Goal: Information Seeking & Learning: Learn about a topic

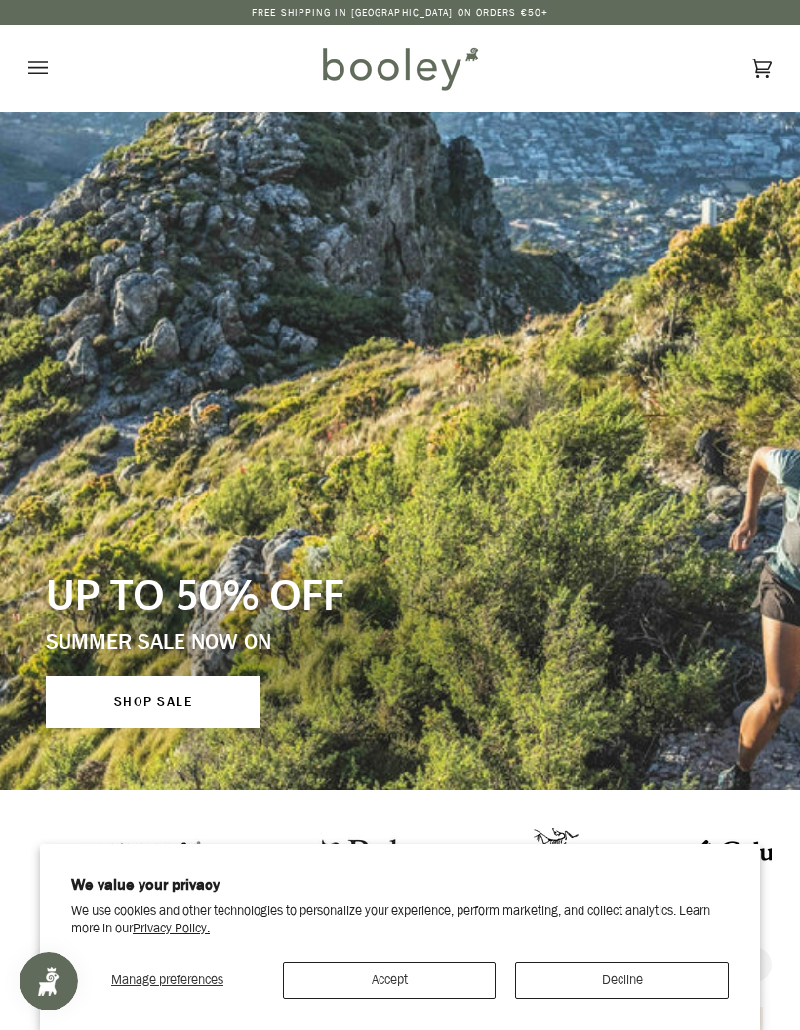
click at [399, 985] on button "Accept" at bounding box center [390, 980] width 214 height 37
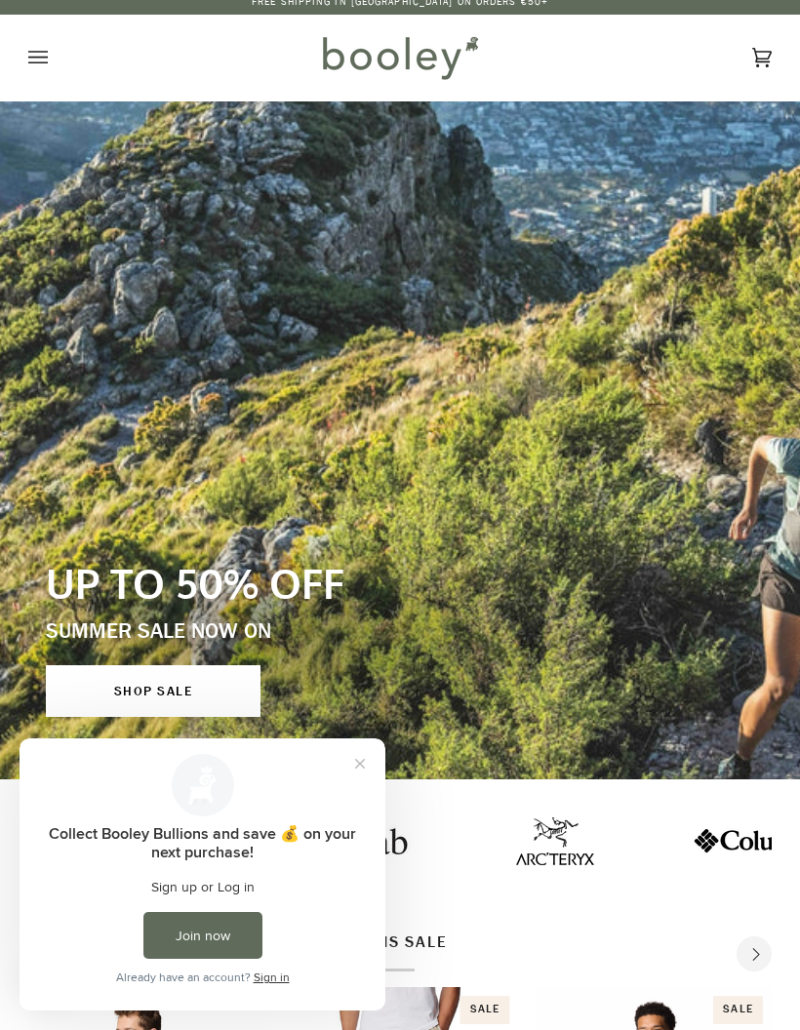
click at [363, 773] on button "Close prompt" at bounding box center [360, 764] width 35 height 35
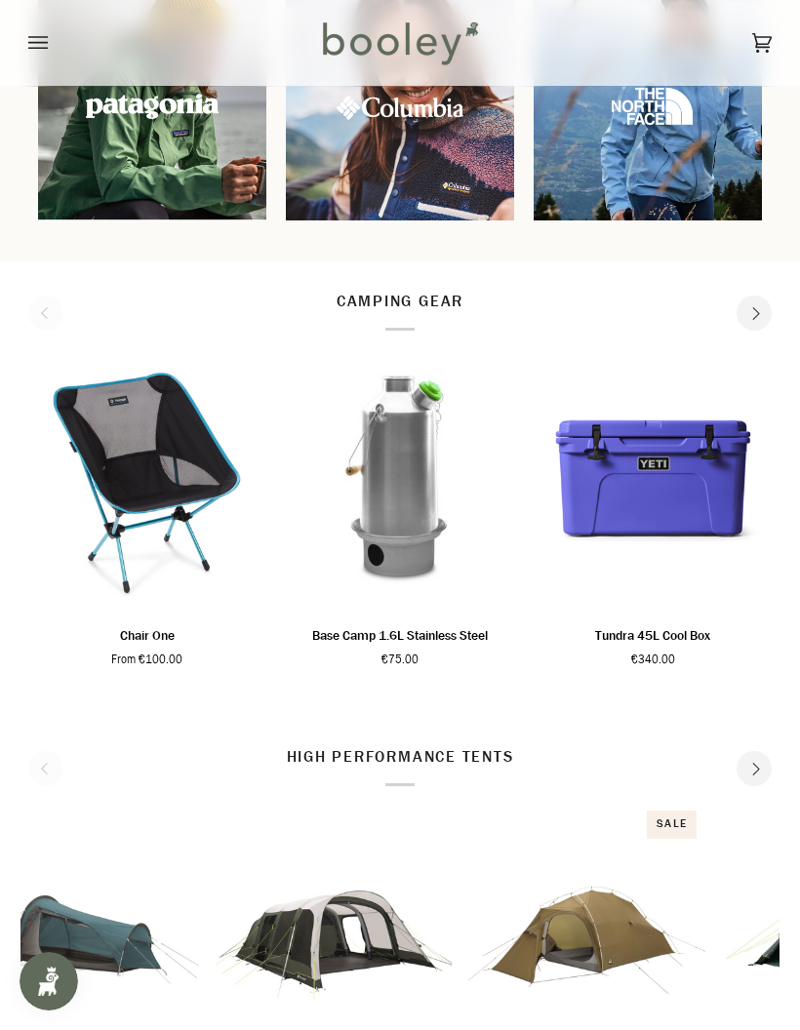
scroll to position [1871, 0]
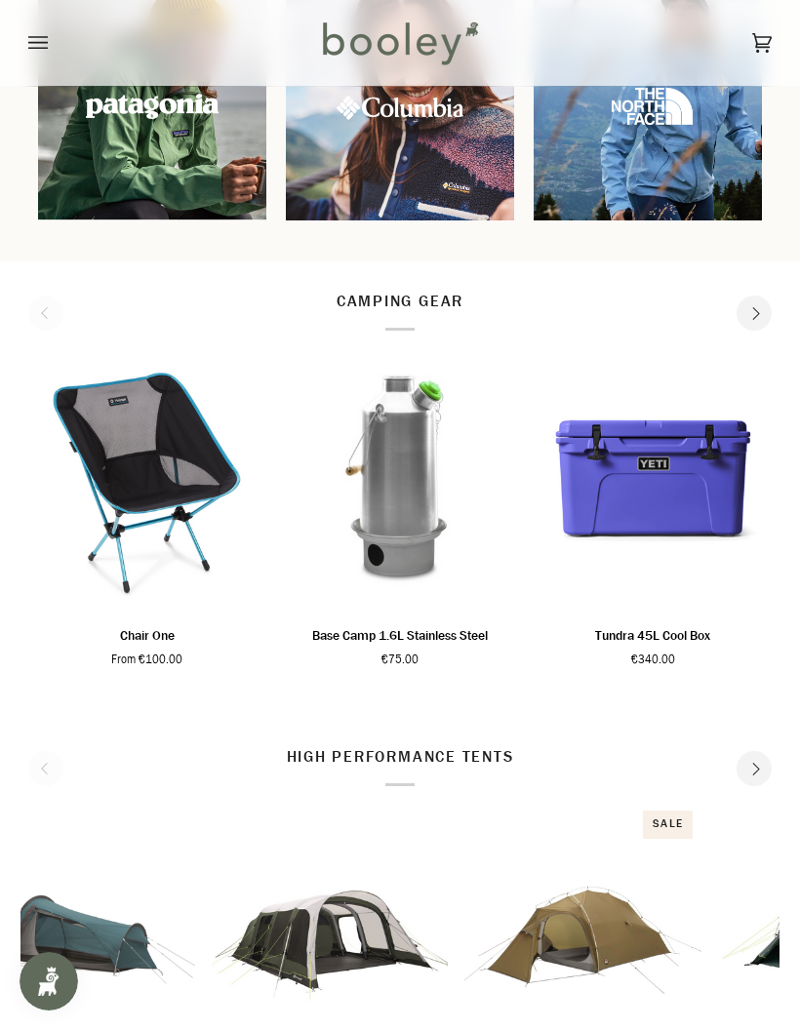
click at [755, 323] on button "Next" at bounding box center [754, 313] width 35 height 35
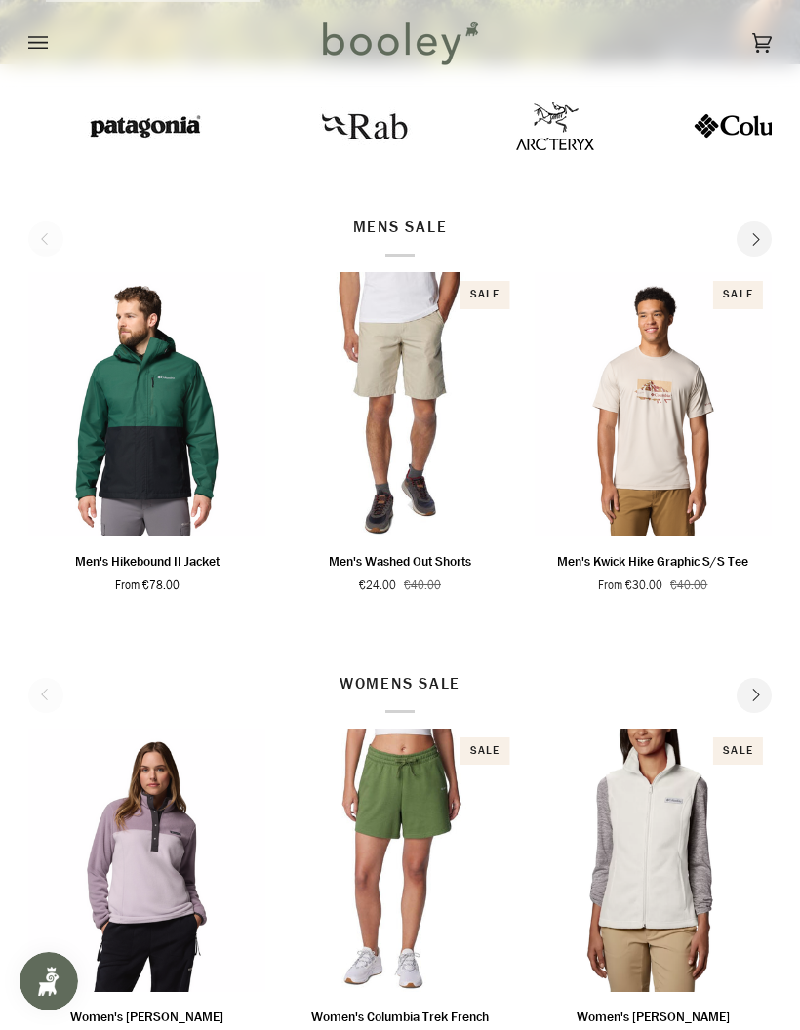
scroll to position [725, 0]
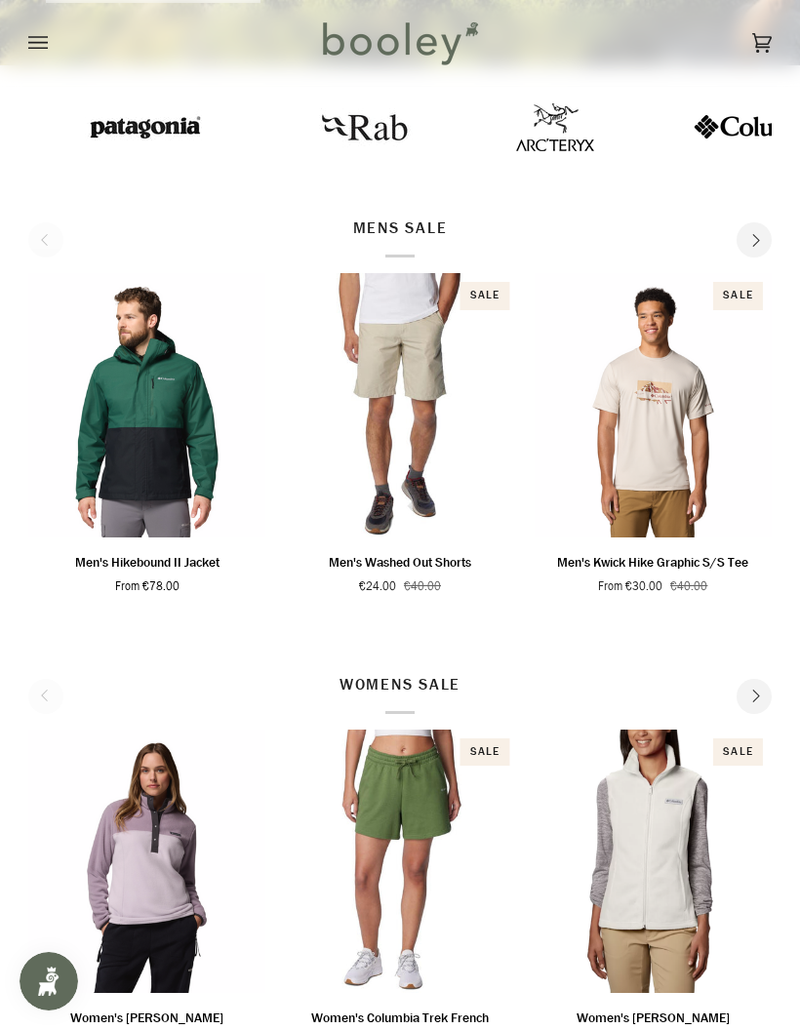
click at [763, 42] on icon at bounding box center [762, 42] width 20 height 29
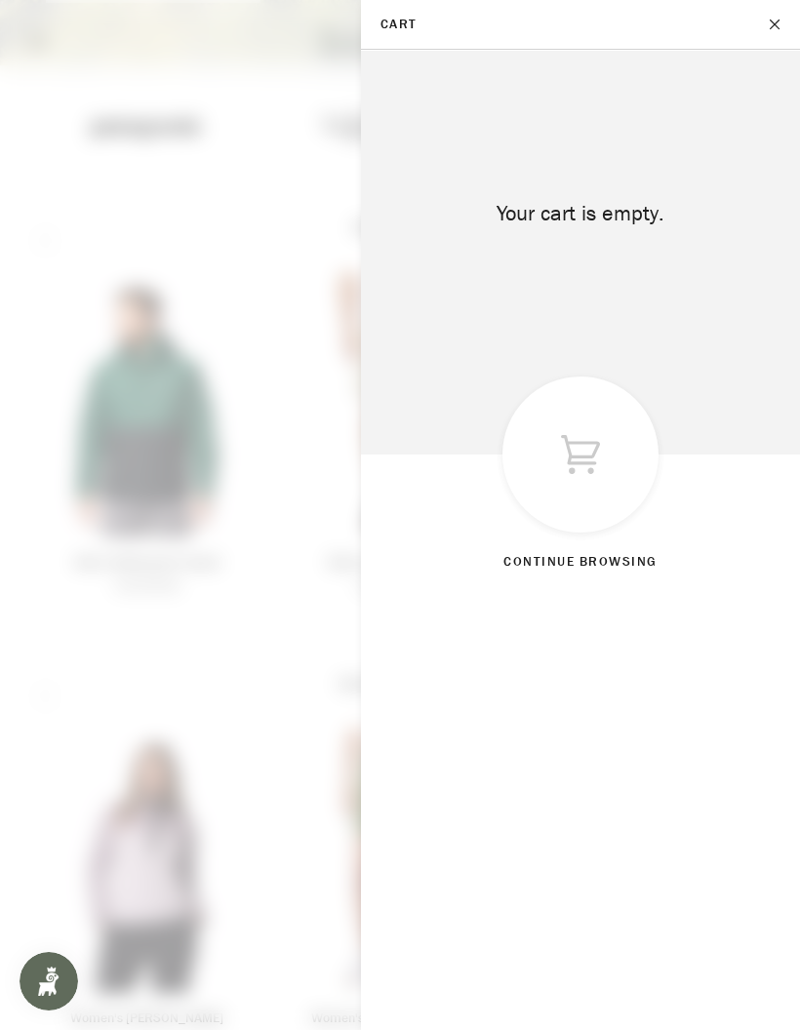
click at [776, 32] on button "Close" at bounding box center [775, 24] width 49 height 49
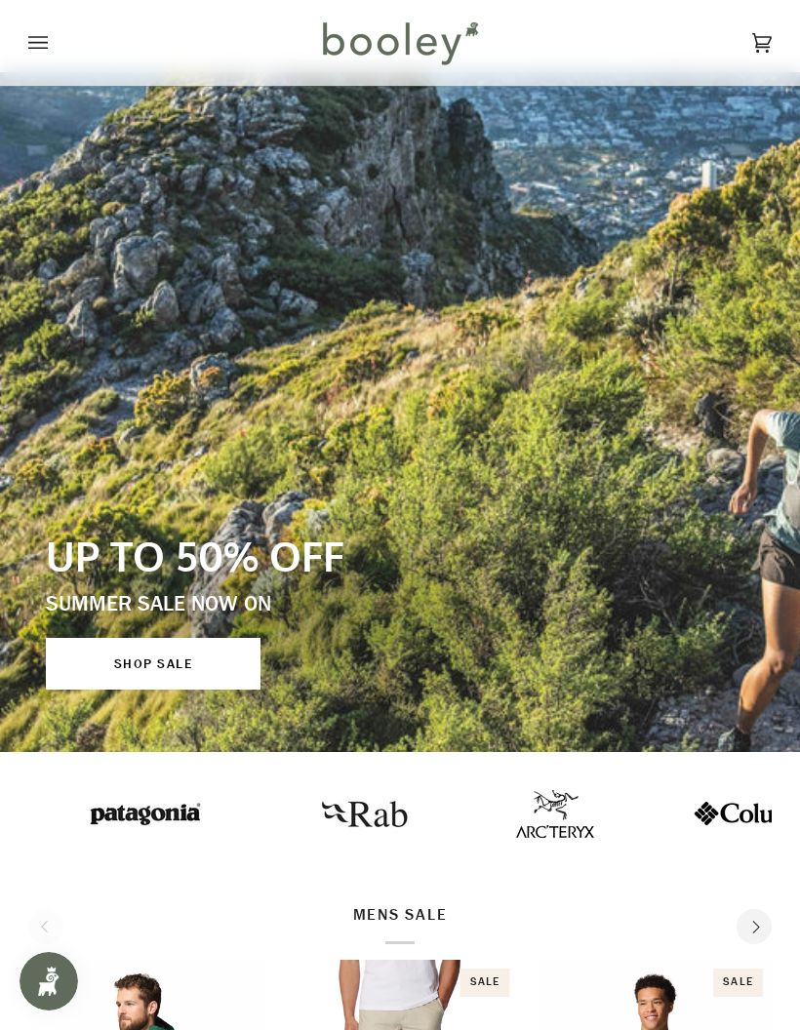
scroll to position [40, 0]
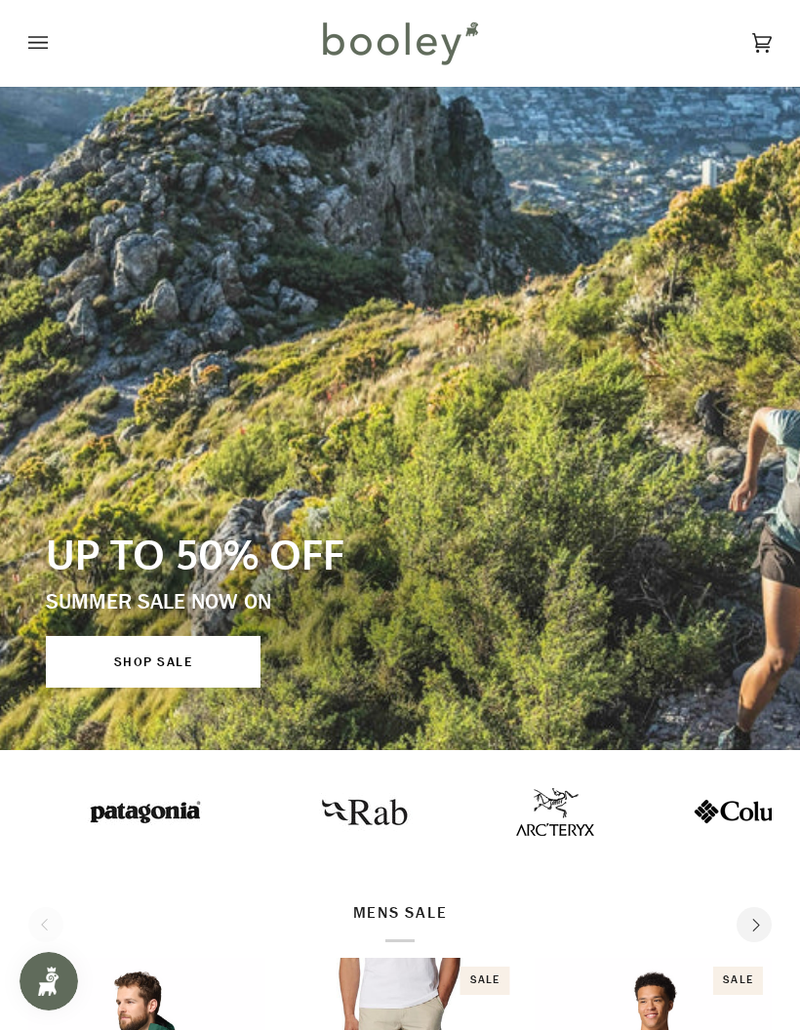
click at [61, 54] on button "Open menu" at bounding box center [57, 43] width 59 height 86
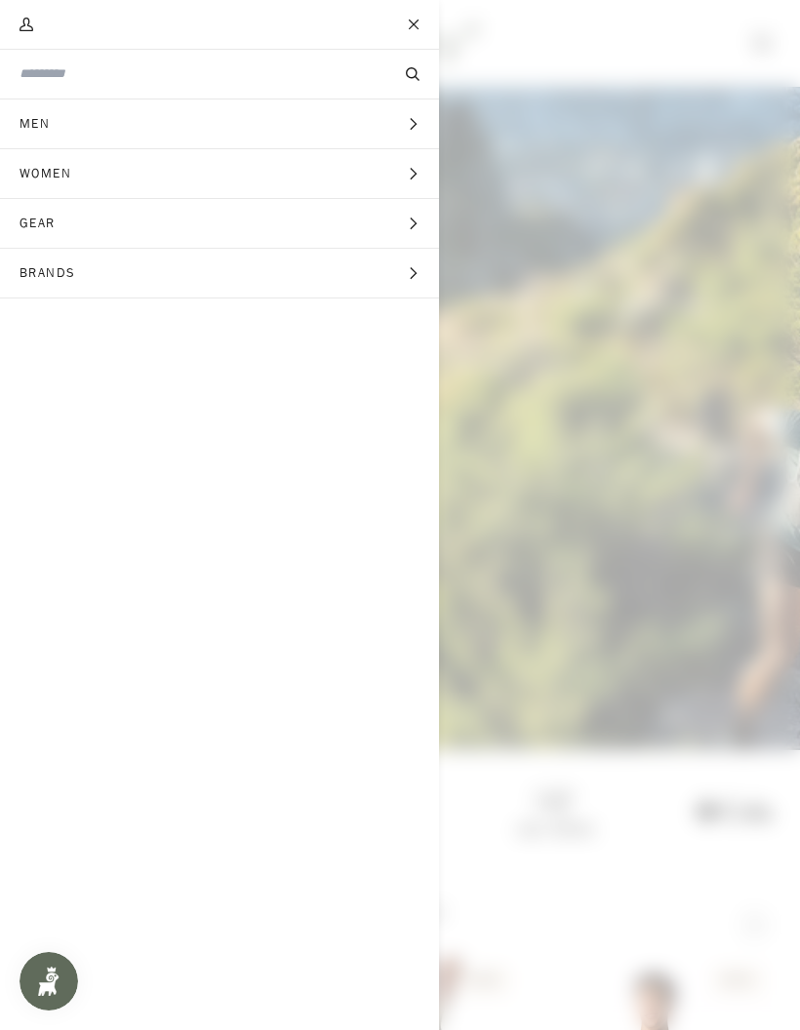
click at [407, 289] on button "Brands Expand menu" at bounding box center [219, 274] width 439 height 50
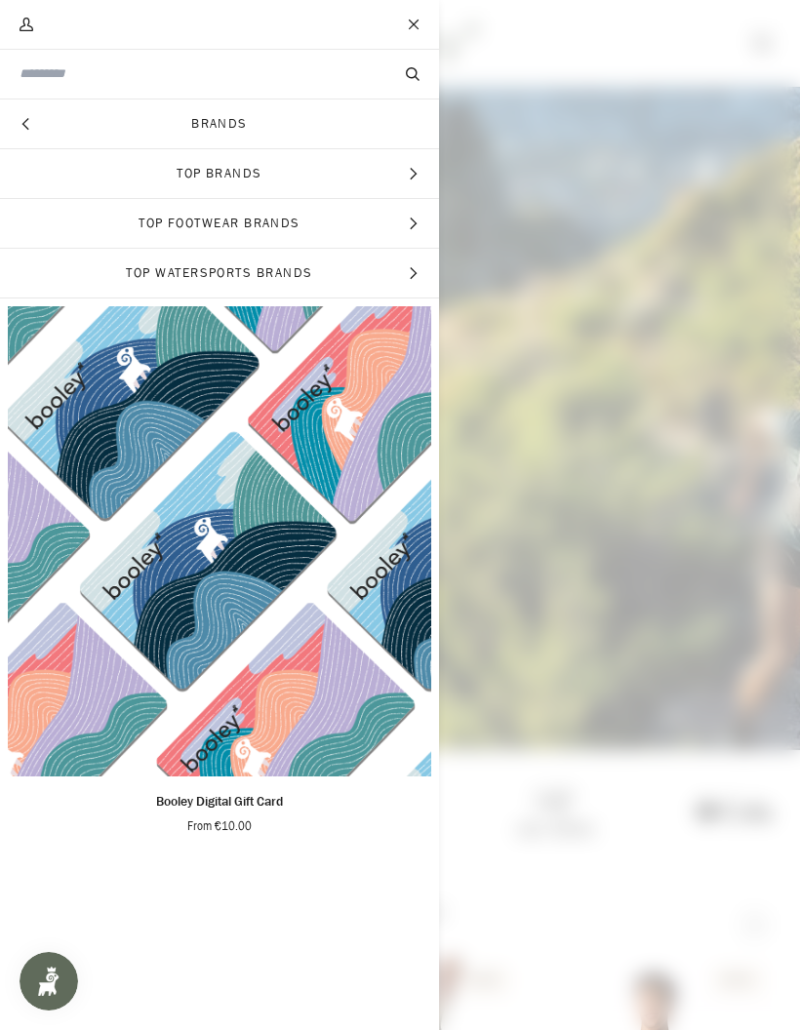
click at [46, 83] on input "Search our store" at bounding box center [187, 73] width 335 height 19
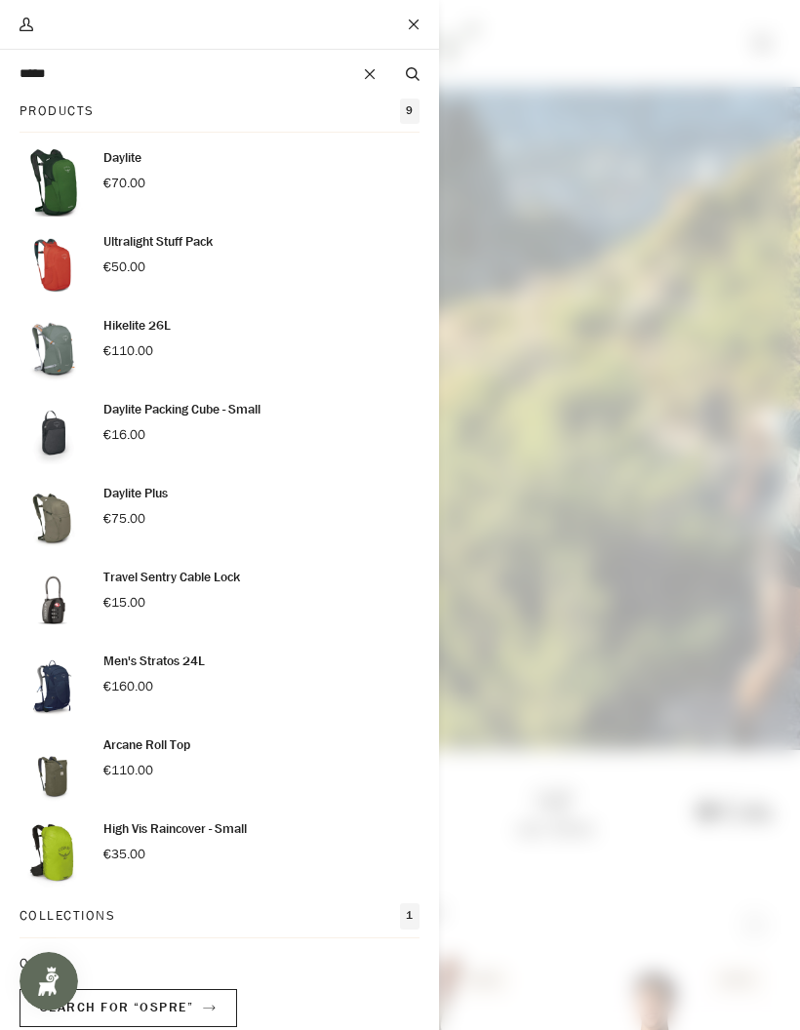
type input "******"
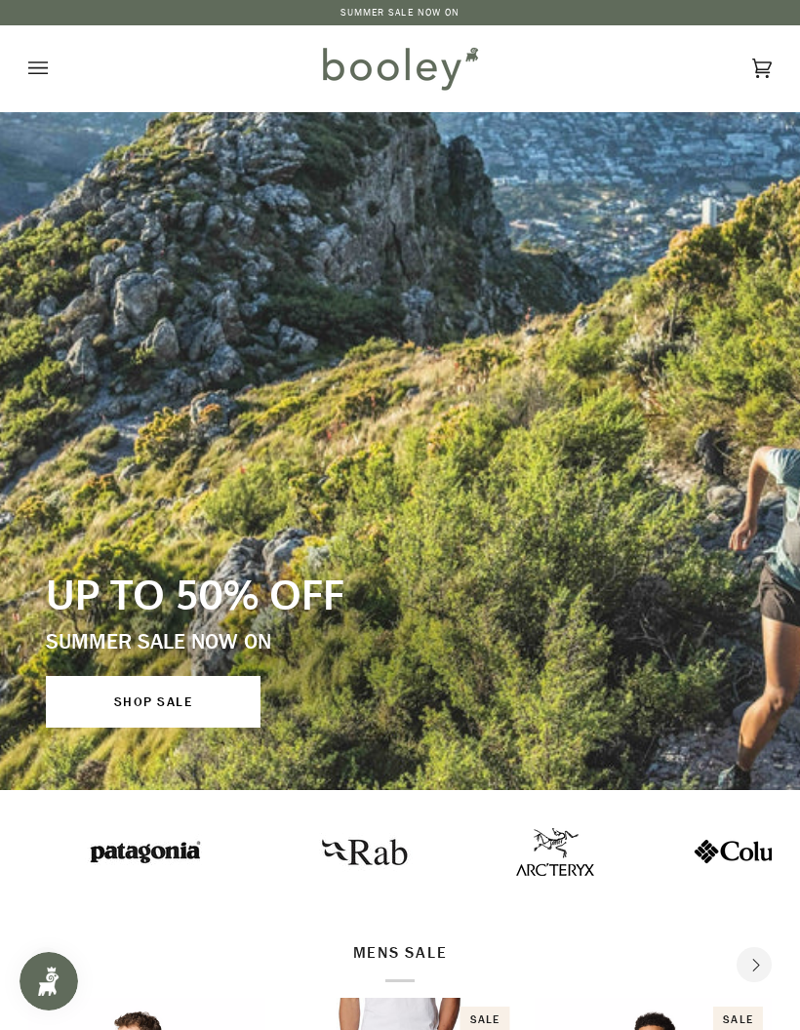
click at [39, 63] on icon "Open menu" at bounding box center [38, 68] width 20 height 29
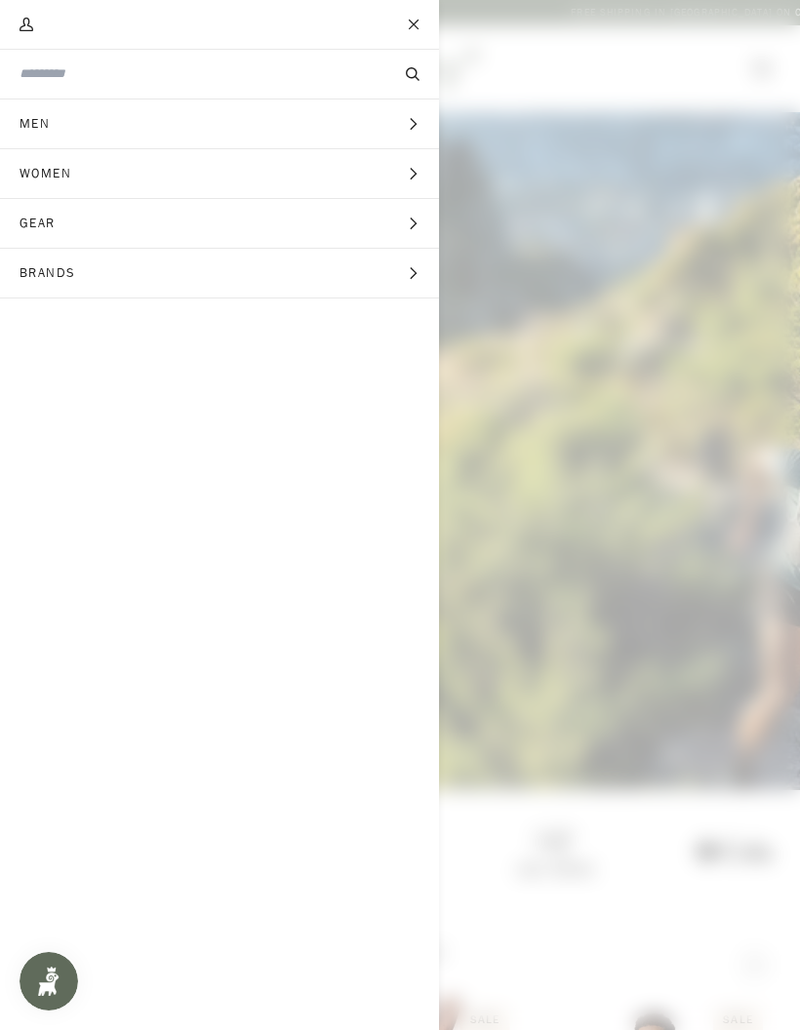
click at [72, 281] on span "Brands" at bounding box center [54, 273] width 109 height 49
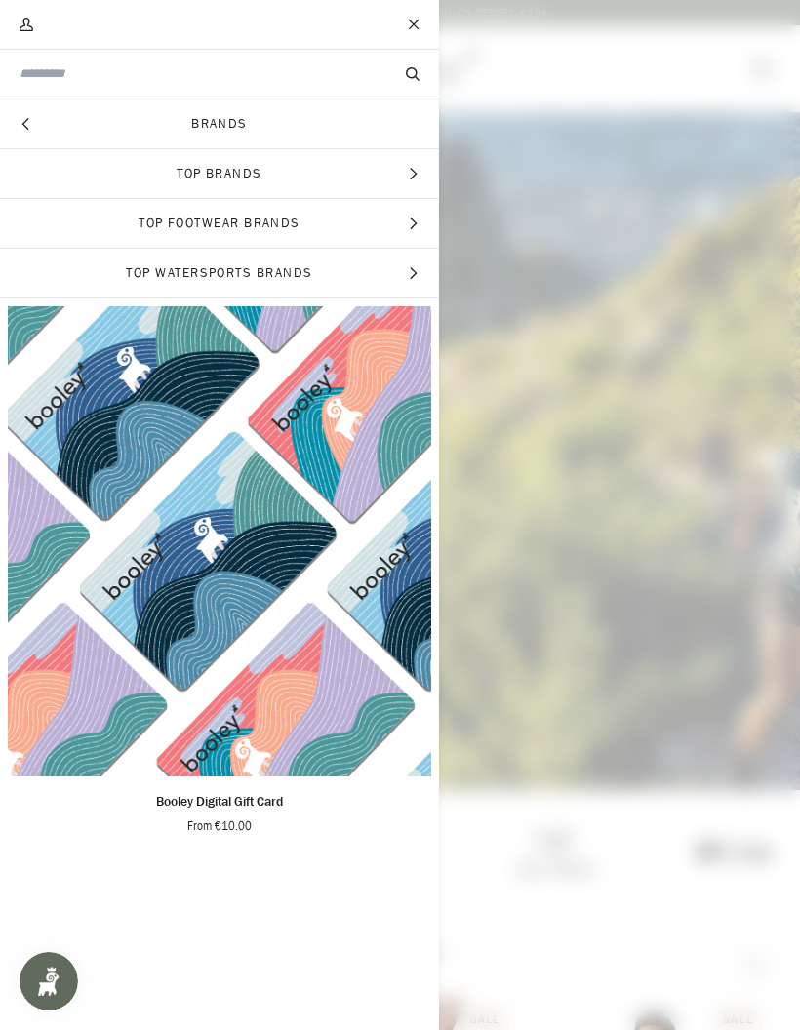
click at [61, 81] on input "Search our store" at bounding box center [187, 73] width 335 height 19
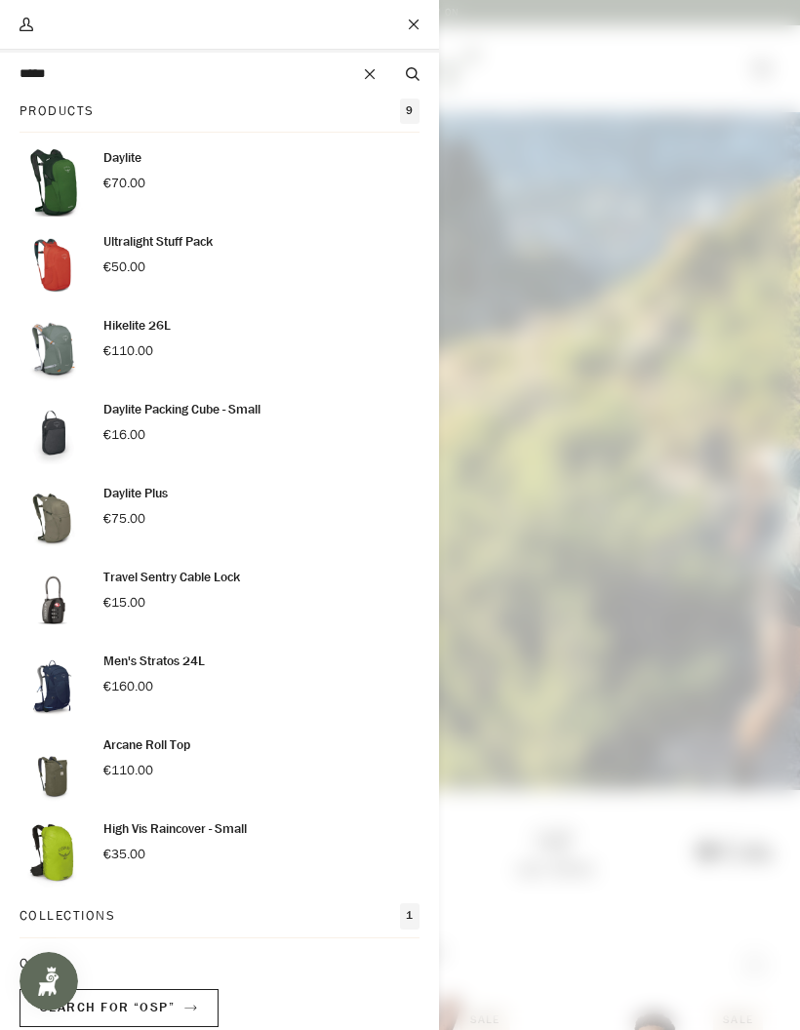
type input "******"
